Goal: Task Accomplishment & Management: Manage account settings

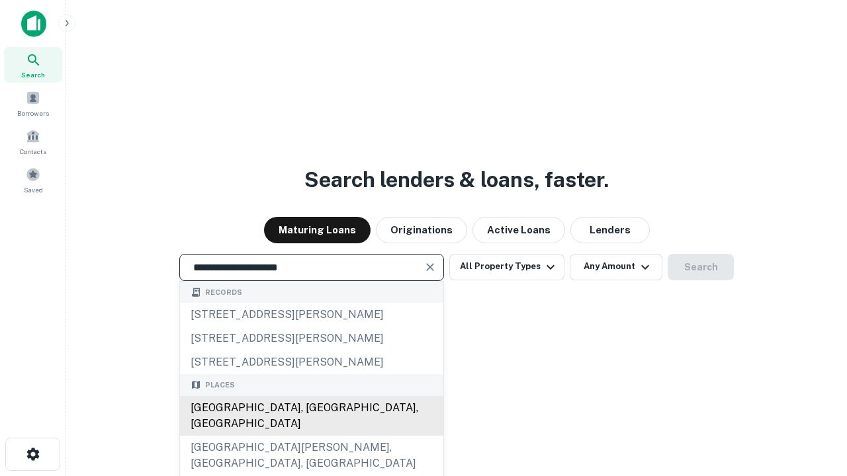
click at [311, 436] on div "[GEOGRAPHIC_DATA], [GEOGRAPHIC_DATA], [GEOGRAPHIC_DATA]" at bounding box center [311, 416] width 263 height 40
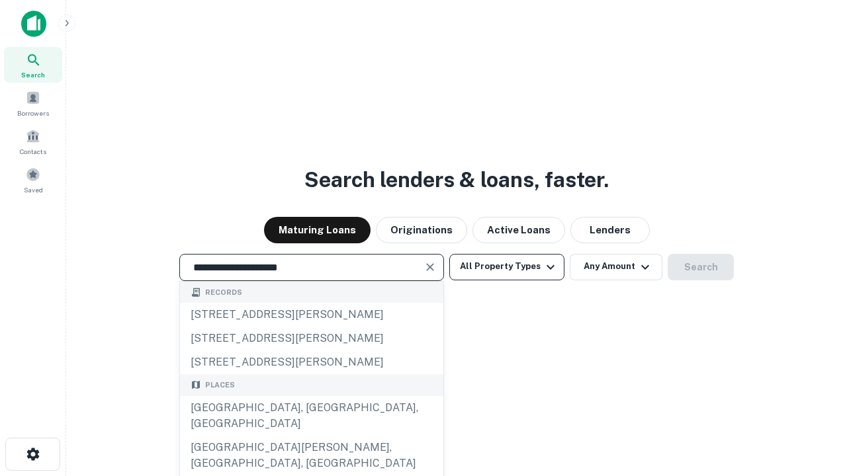
type input "**********"
click at [507, 267] on button "All Property Types" at bounding box center [506, 267] width 115 height 26
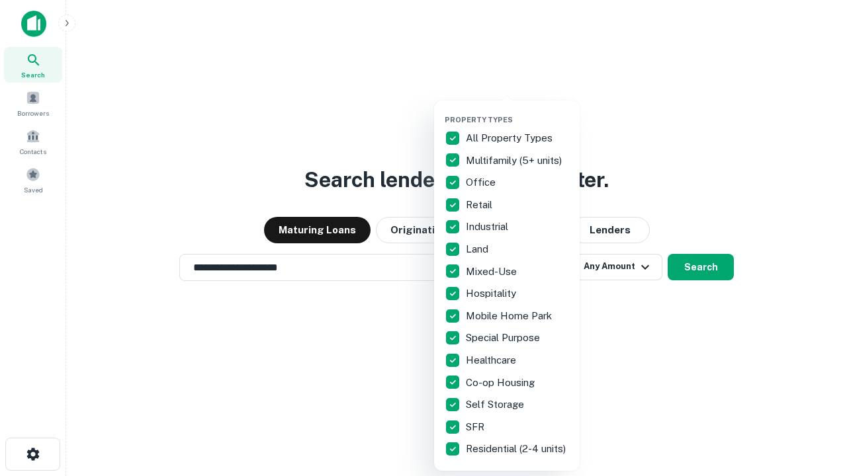
click at [517, 111] on button "button" at bounding box center [518, 111] width 146 height 1
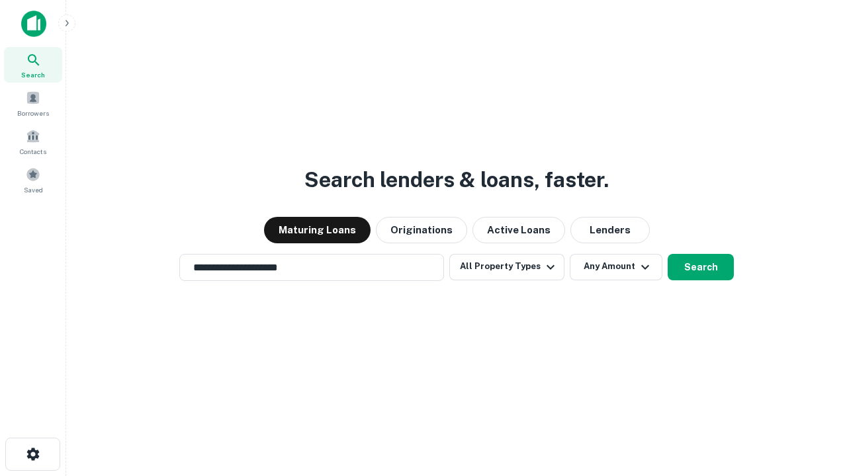
scroll to position [21, 0]
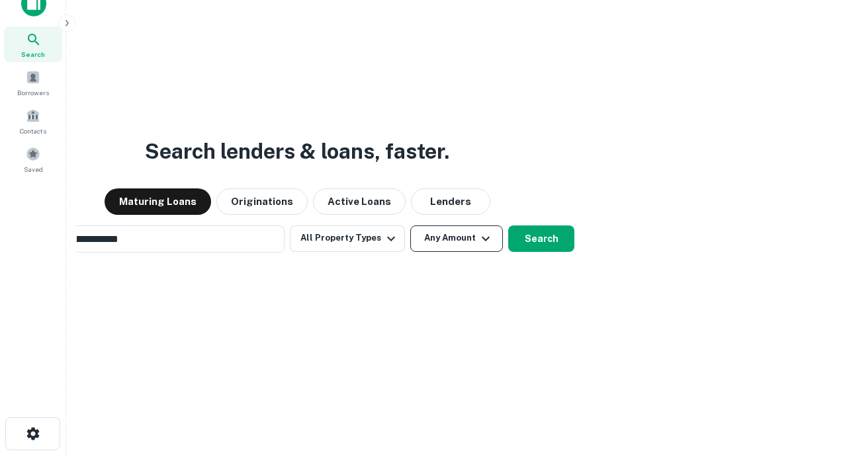
click at [410, 226] on button "Any Amount" at bounding box center [456, 239] width 93 height 26
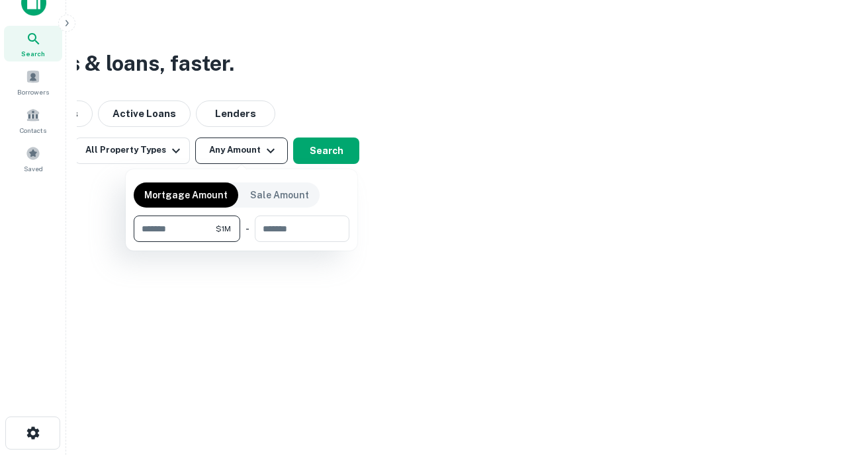
type input "*******"
click at [242, 242] on button "button" at bounding box center [242, 242] width 216 height 1
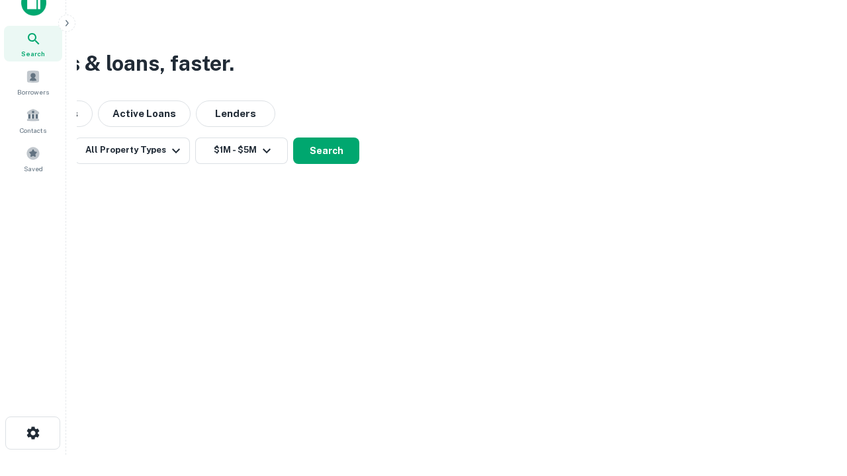
scroll to position [21, 0]
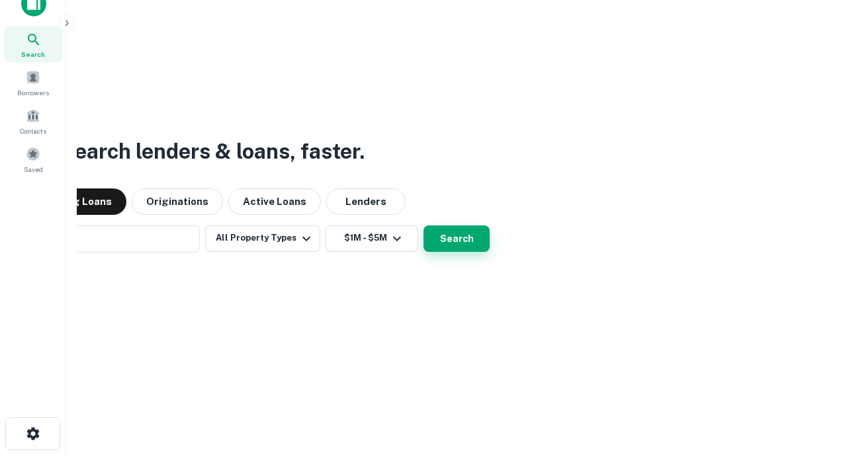
click at [423, 226] on button "Search" at bounding box center [456, 239] width 66 height 26
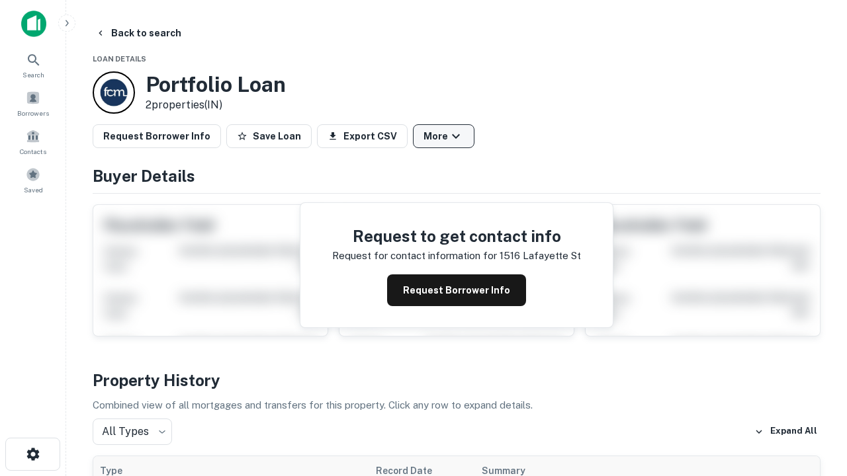
click at [443, 136] on button "More" at bounding box center [444, 136] width 62 height 24
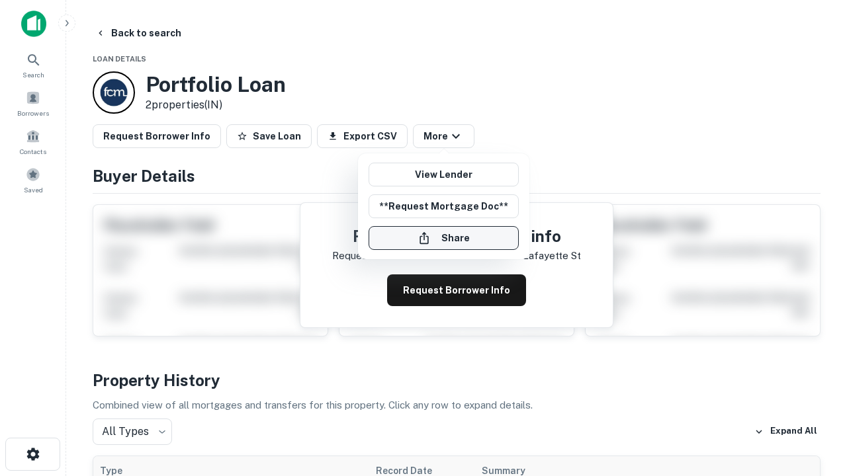
click at [443, 238] on button "Share" at bounding box center [444, 238] width 150 height 24
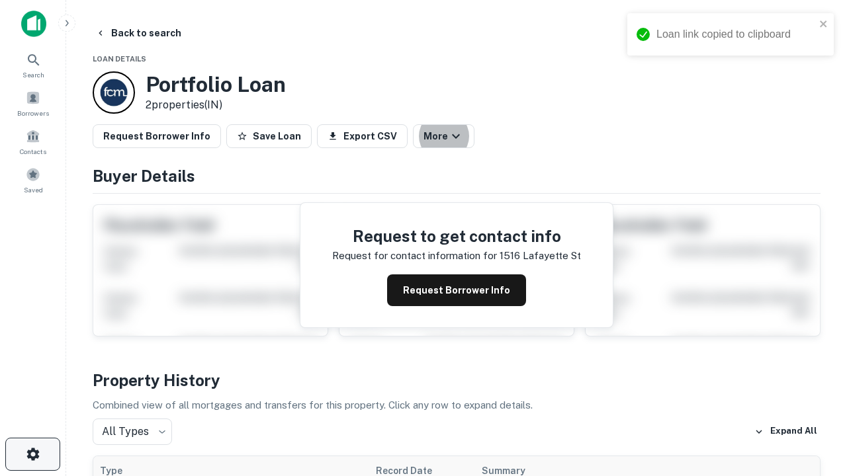
click at [32, 455] on icon "button" at bounding box center [33, 455] width 16 height 16
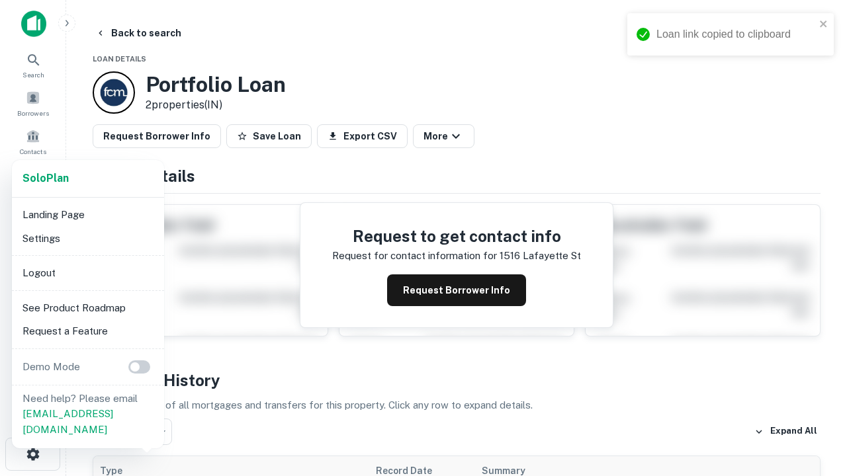
click at [87, 273] on li "Logout" at bounding box center [88, 273] width 142 height 24
